Goal: Communication & Community: Answer question/provide support

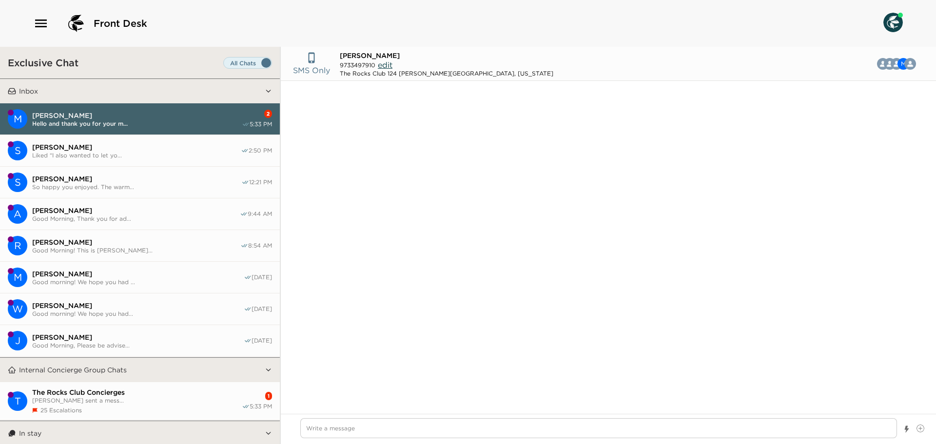
scroll to position [873, 0]
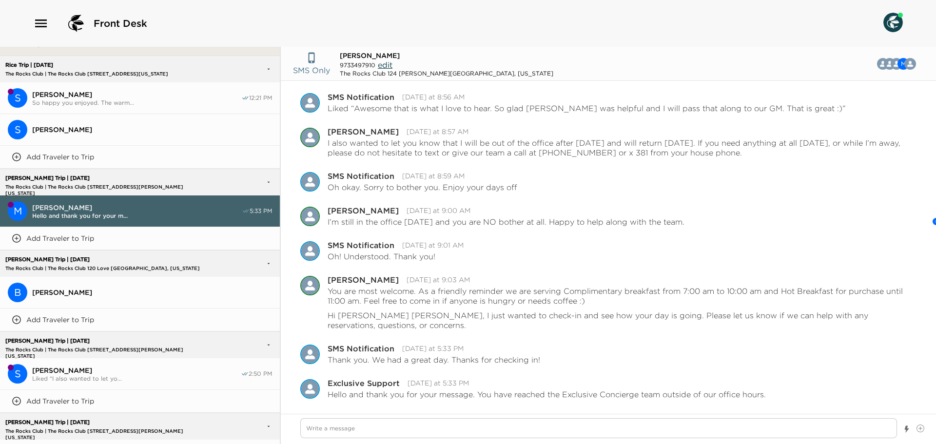
click at [346, 433] on textarea "Write a message" at bounding box center [598, 428] width 597 height 20
type textarea "x"
type textarea "Y"
type textarea "x"
type textarea "Yo"
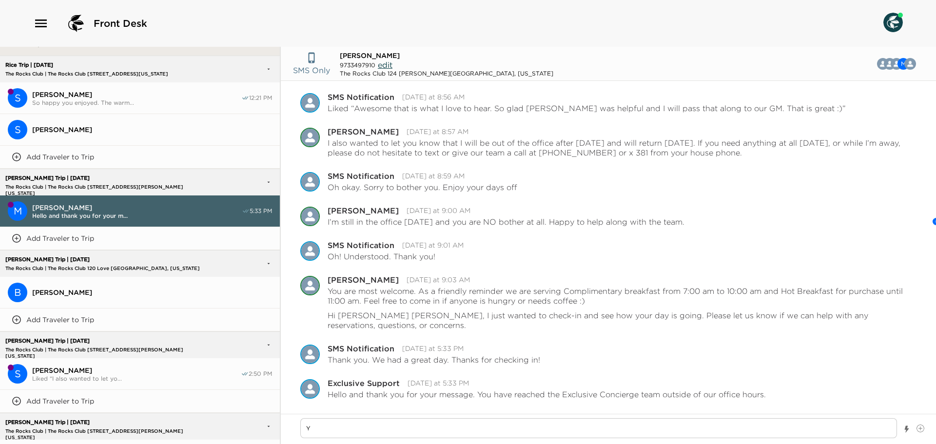
type textarea "x"
type textarea "You"
type textarea "x"
type textarea "You"
type textarea "x"
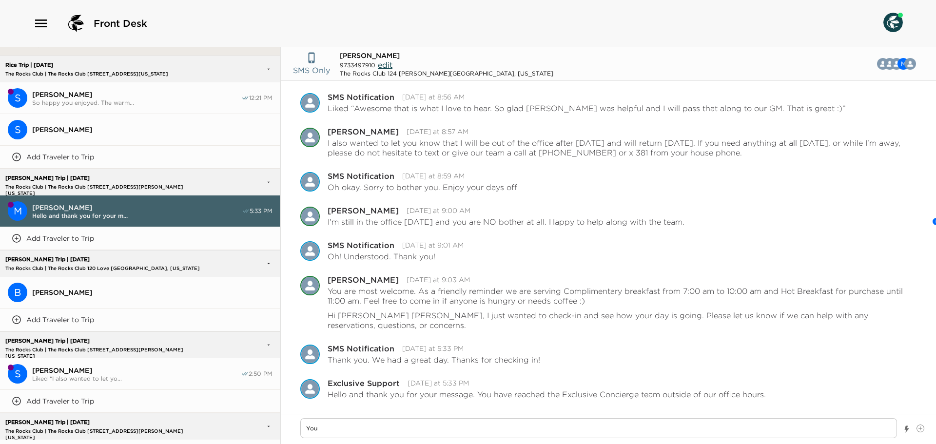
type textarea "You a"
type textarea "x"
type textarea "You ar"
type textarea "x"
type textarea "You are"
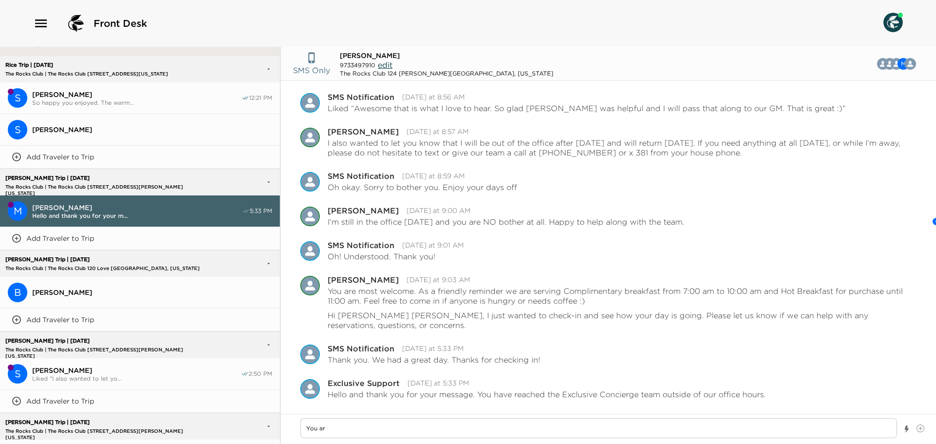
type textarea "x"
type textarea "You are"
type textarea "x"
type textarea "You are m"
type textarea "x"
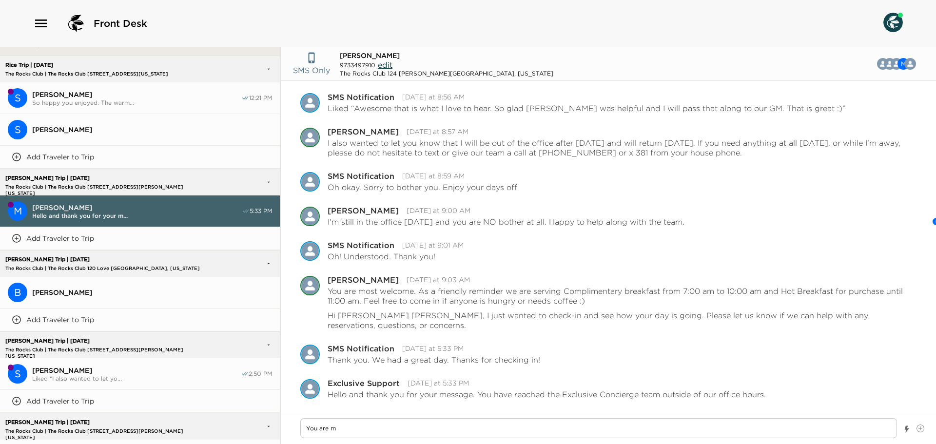
type textarea "You are mo"
type textarea "x"
type textarea "You are mos"
type textarea "x"
type textarea "You are most"
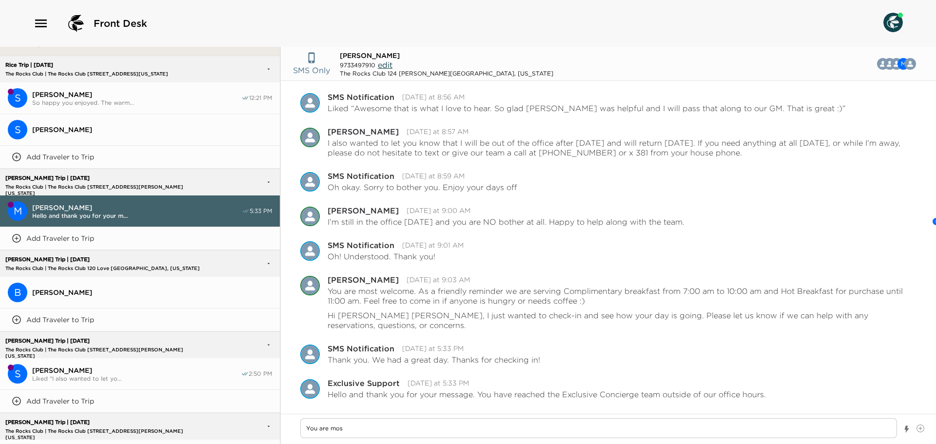
type textarea "x"
type textarea "You are most"
type textarea "x"
type textarea "You are most w"
type textarea "x"
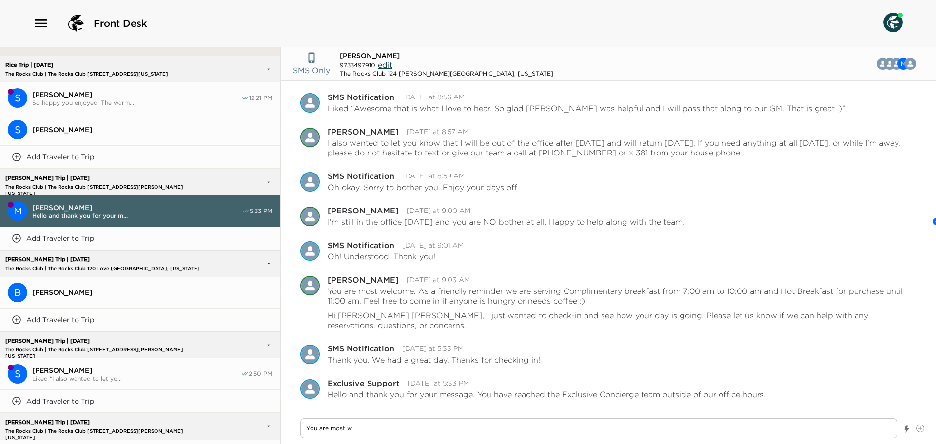
type textarea "You are most we"
type textarea "x"
type textarea "You are most wel"
type textarea "x"
type textarea "You are most welc"
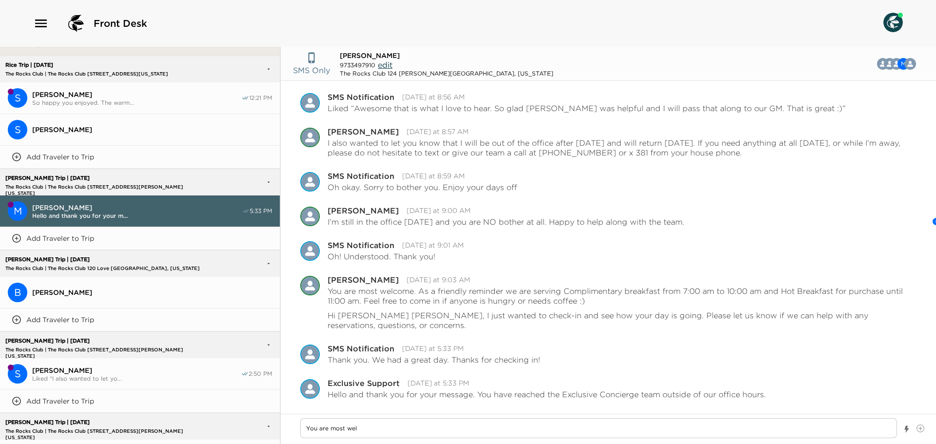
type textarea "x"
type textarea "You are most welco"
type textarea "x"
type textarea "You are most welcom"
type textarea "x"
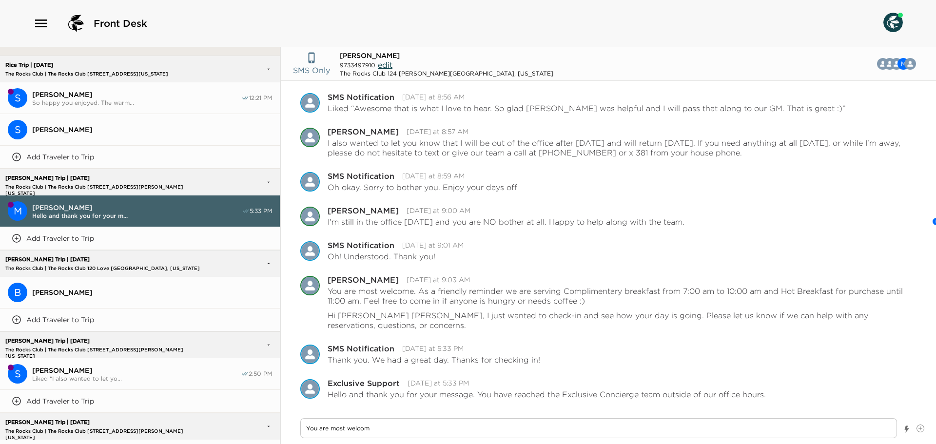
type textarea "You are most welcome"
type textarea "x"
type textarea "You are most welcome."
type textarea "x"
type textarea "You are most welcome."
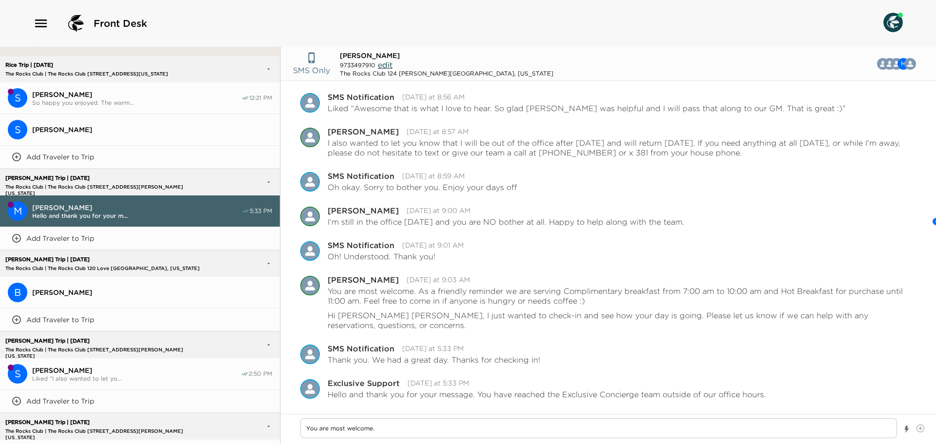
type textarea "x"
type textarea "You are most welcome. S"
type textarea "x"
type textarea "You are most welcome. So"
type textarea "x"
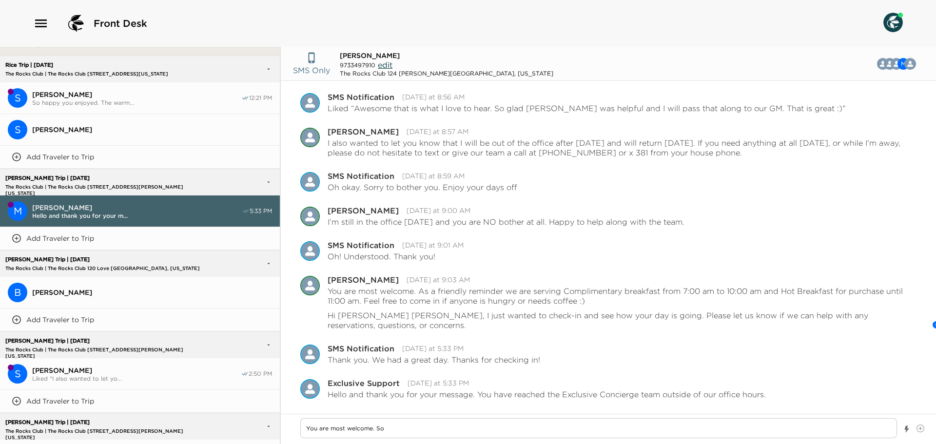
type textarea "You are most welcome. So"
type textarea "x"
type textarea "You are most welcome. So g"
type textarea "x"
type textarea "You are most welcome. So gl"
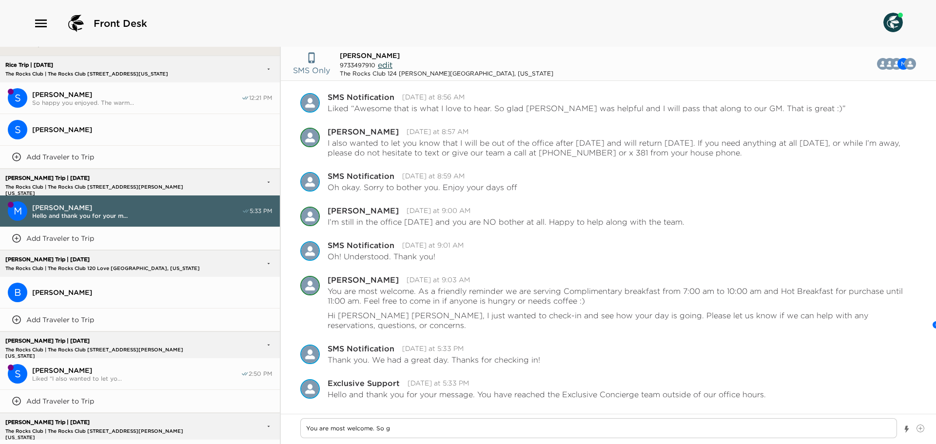
type textarea "x"
type textarea "You are most welcome. So gla"
type textarea "x"
type textarea "You are most welcome. So glad"
type textarea "x"
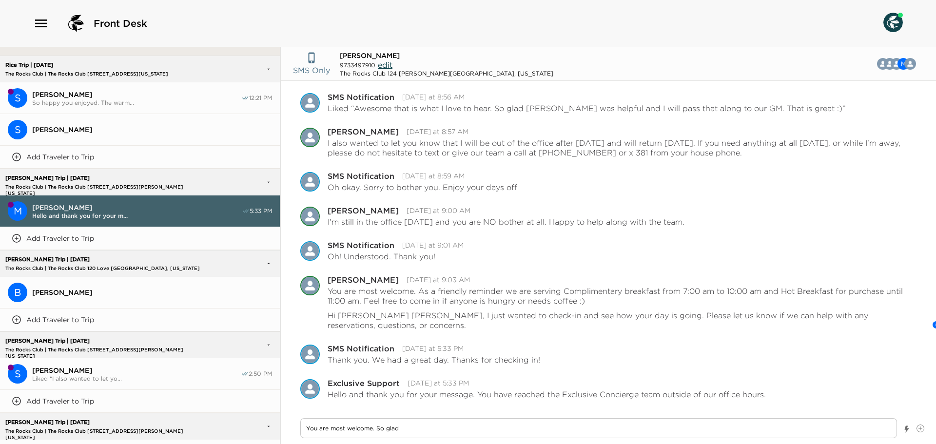
type textarea "You are most welcome. So glad"
type textarea "x"
type textarea "You are most welcome. So glad t"
type textarea "x"
type textarea "You are most welcome. So glad to"
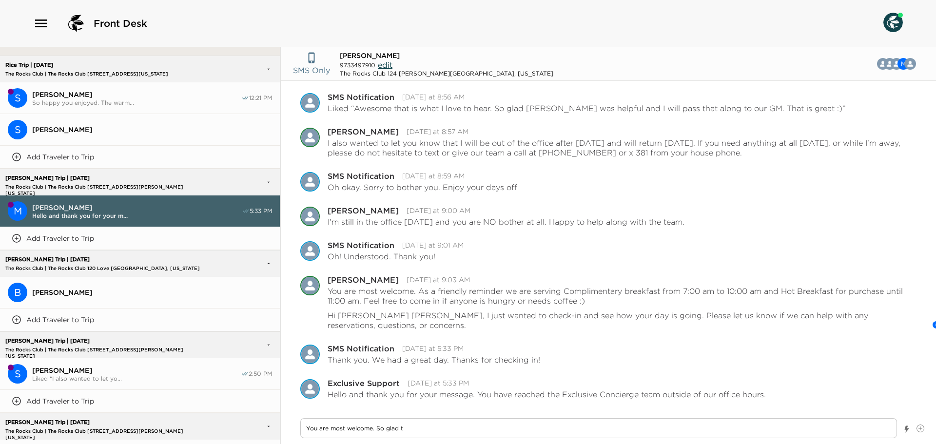
type textarea "x"
type textarea "You are most welcome. So glad to"
type textarea "x"
type textarea "You are most welcome. So glad to h"
type textarea "x"
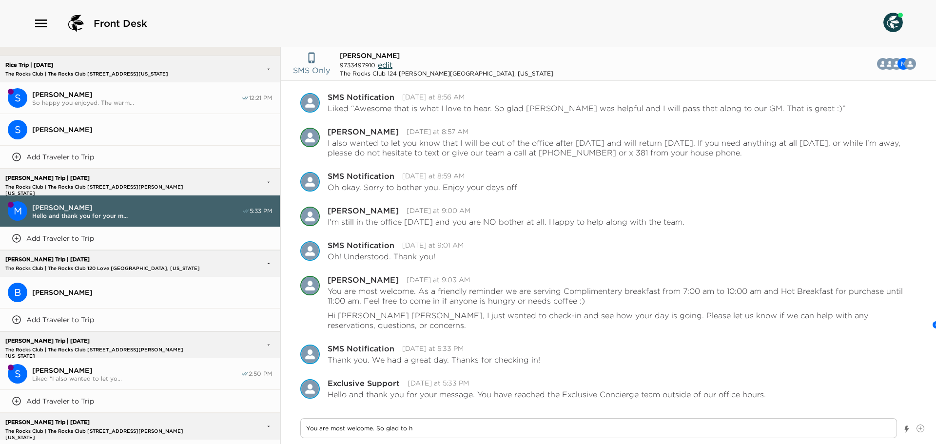
type textarea "You are most welcome. So glad to he"
type textarea "x"
type textarea "You are most welcome. So glad to hea"
type textarea "x"
type textarea "You are most welcome. So glad to hear"
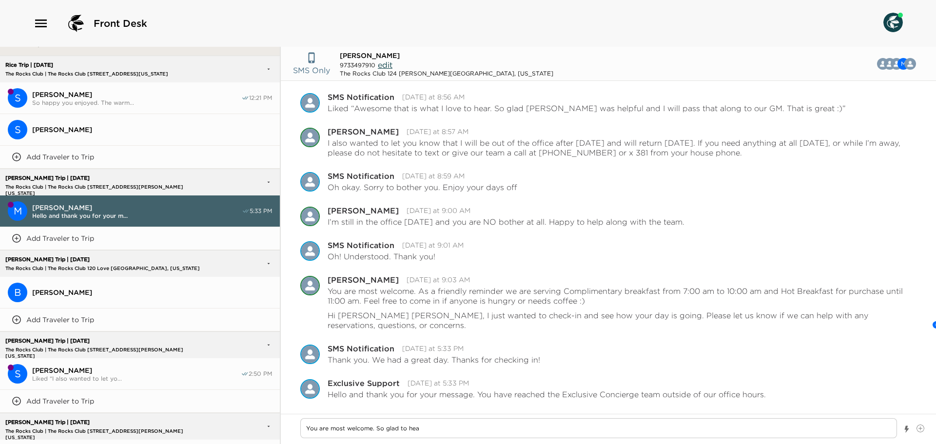
type textarea "x"
type textarea "You are most welcome. So glad to hear"
type textarea "x"
type textarea "You are most welcome. So glad to hear y"
type textarea "x"
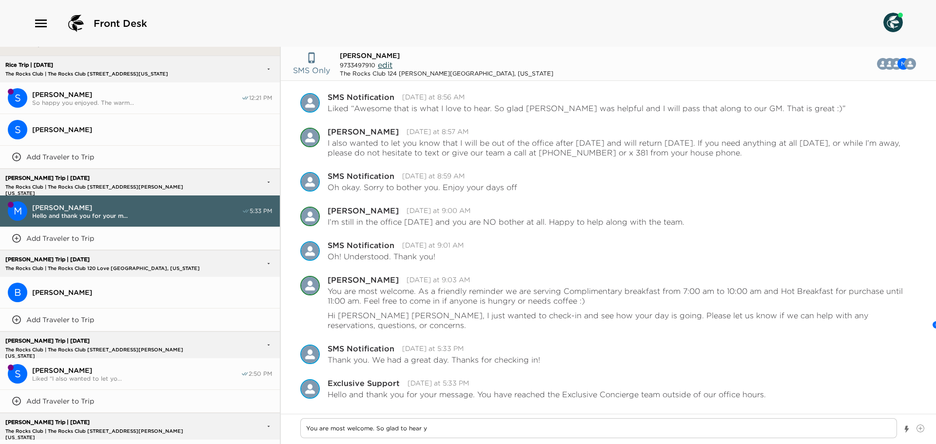
type textarea "You are most welcome. So glad to hear yo"
type textarea "x"
type textarea "You are most welcome. So glad to hear you"
type textarea "x"
type textarea "You are most welcome. So glad to hear you"
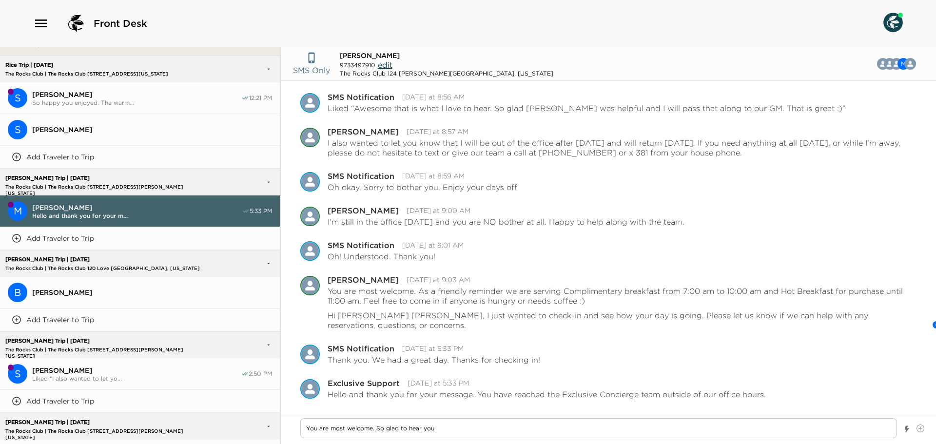
type textarea "x"
type textarea "You are most welcome. So glad to hear you h"
type textarea "x"
type textarea "You are most welcome. So glad to hear you ha"
type textarea "x"
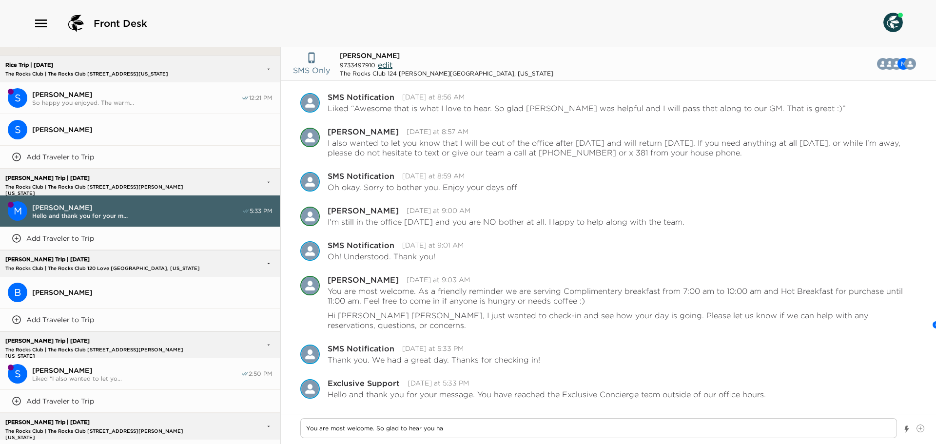
type textarea "You are most welcome. So glad to hear you had"
type textarea "x"
type textarea "You are most welcome. So glad to hear you had"
type textarea "x"
type textarea "You are most welcome. So glad to hear you had a"
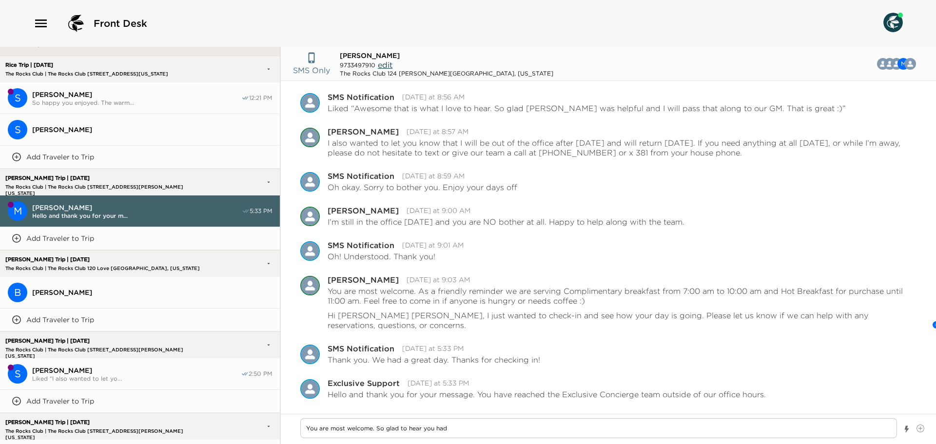
type textarea "x"
type textarea "You are most welcome. So glad to hear you had a"
type textarea "x"
type textarea "You are most welcome. So glad to hear you had a g"
type textarea "x"
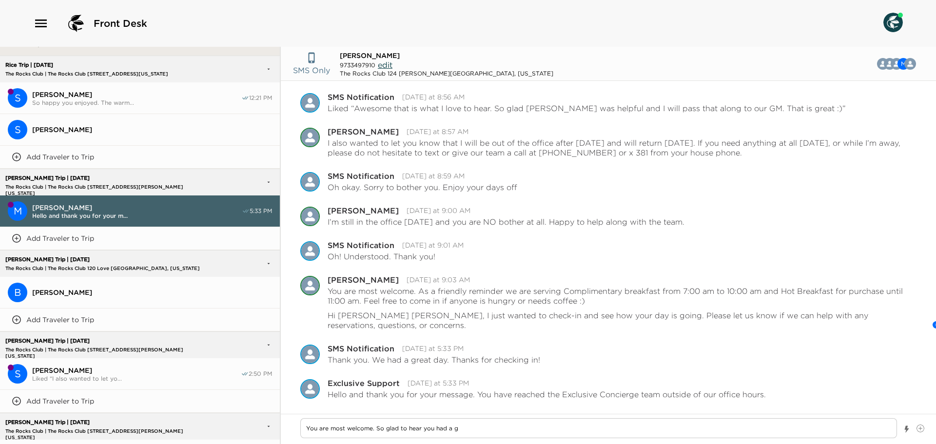
type textarea "You are most welcome. So glad to hear you had a gr"
type textarea "x"
type textarea "You are most welcome. So glad to hear you had a gre"
type textarea "x"
type textarea "You are most welcome. So glad to hear you had a grea"
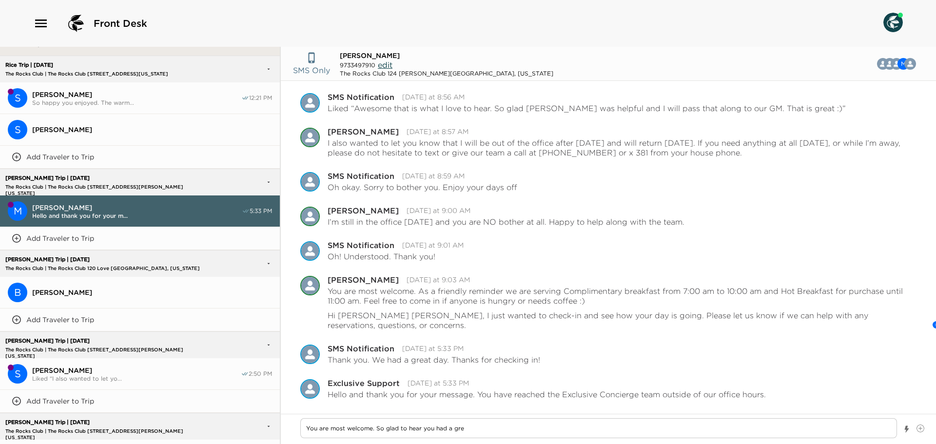
type textarea "x"
type textarea "You are most welcome. So glad to hear you had a great"
type textarea "x"
type textarea "You are most welcome. So glad to hear you had a great"
type textarea "x"
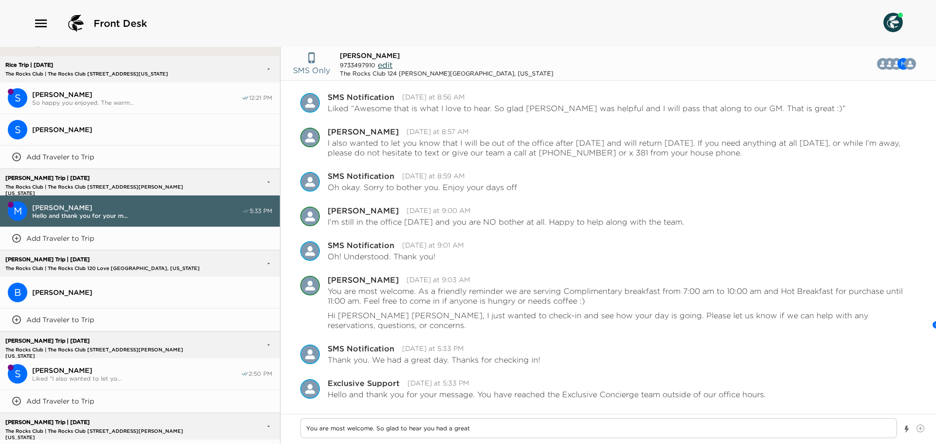
type textarea "You are most welcome. So glad to hear you had a great d"
type textarea "x"
type textarea "You are most welcome. So glad to hear you had a great da"
type textarea "x"
type textarea "You are most welcome. So glad to hear you had a great day"
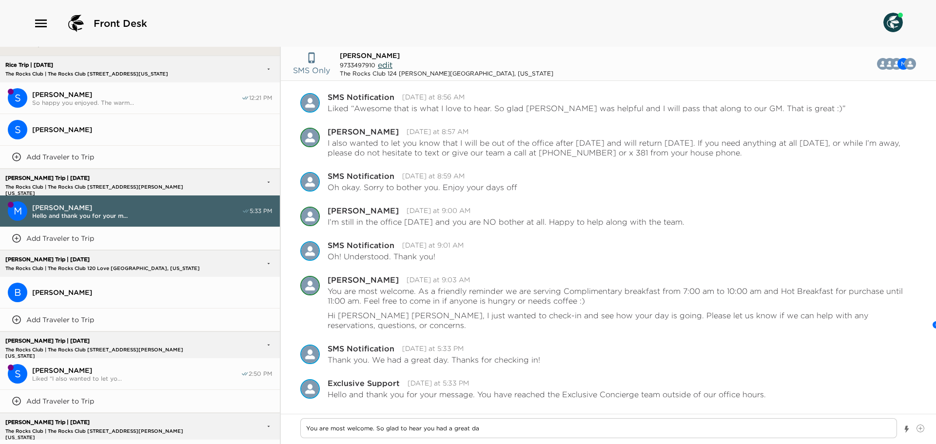
type textarea "x"
type textarea "You are most welcome. So glad to hear you had a great day."
type textarea "x"
type textarea "You are most welcome. So glad to hear you had a great day."
type textarea "x"
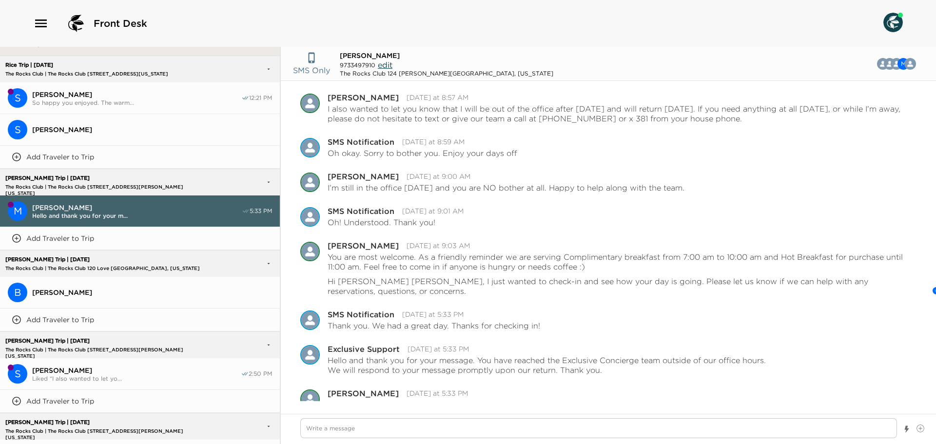
scroll to position [908, 0]
click at [408, 431] on textarea "Write a message" at bounding box center [598, 428] width 597 height 20
click at [897, 22] on img at bounding box center [894, 23] width 20 height 20
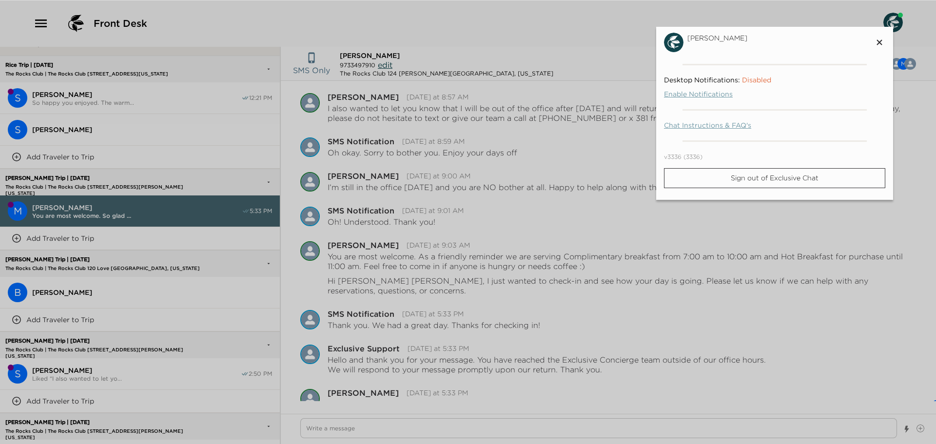
click at [880, 45] on icon at bounding box center [880, 43] width 12 height 12
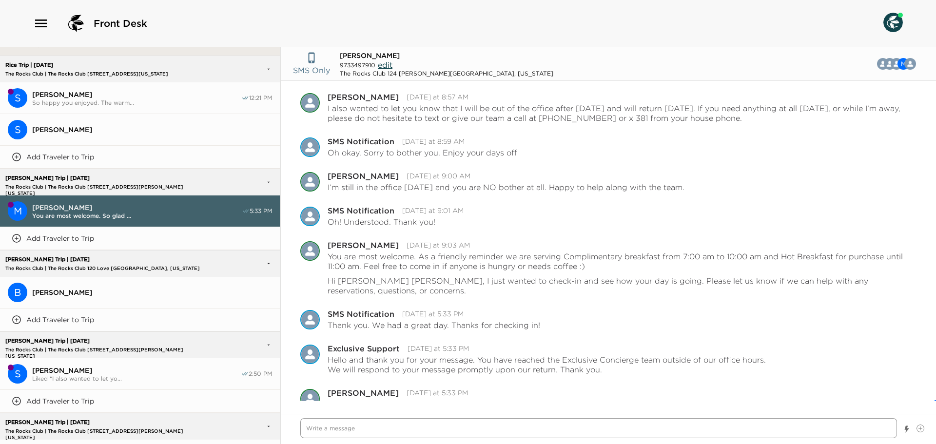
click at [339, 426] on textarea "Write a message" at bounding box center [598, 428] width 597 height 20
click at [360, 428] on textarea "Write a message" at bounding box center [598, 428] width 597 height 20
type textarea "x"
